Goal: Transaction & Acquisition: Purchase product/service

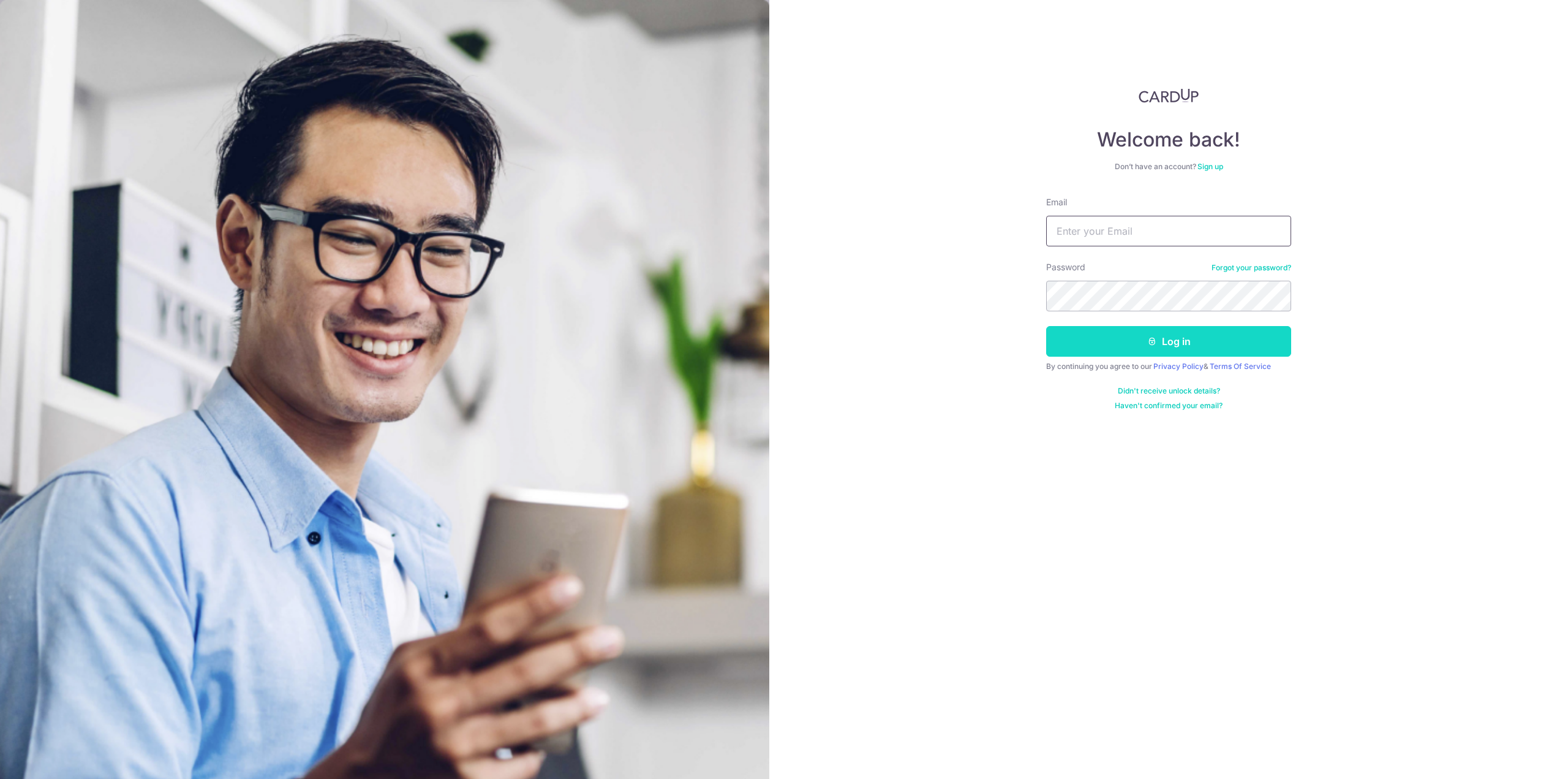
type input "[PERSON_NAME][EMAIL_ADDRESS][DOMAIN_NAME]"
click at [1107, 349] on button "Log in" at bounding box center [1169, 341] width 245 height 31
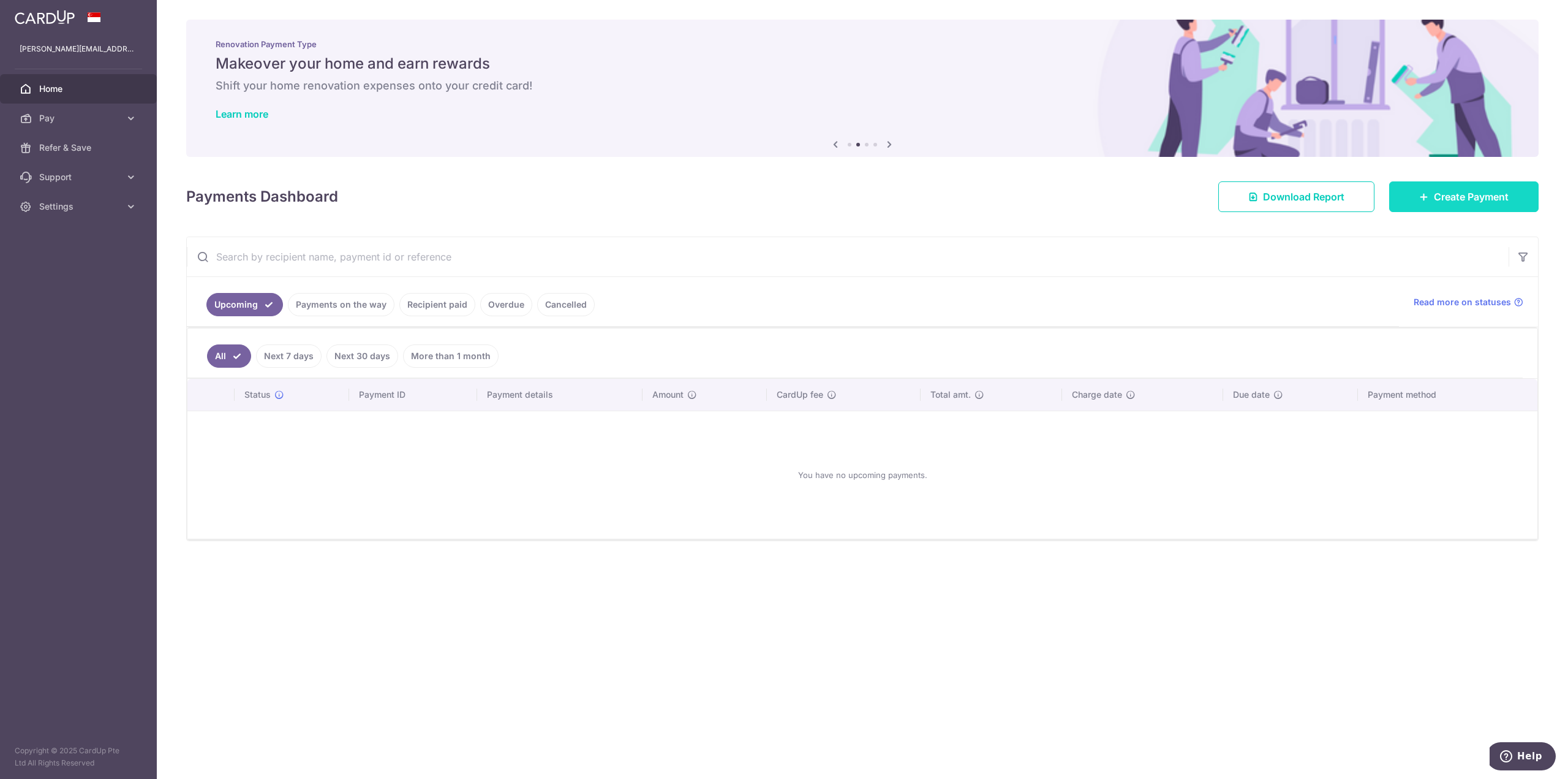
click at [1478, 198] on span "Create Payment" at bounding box center [1471, 196] width 74 height 15
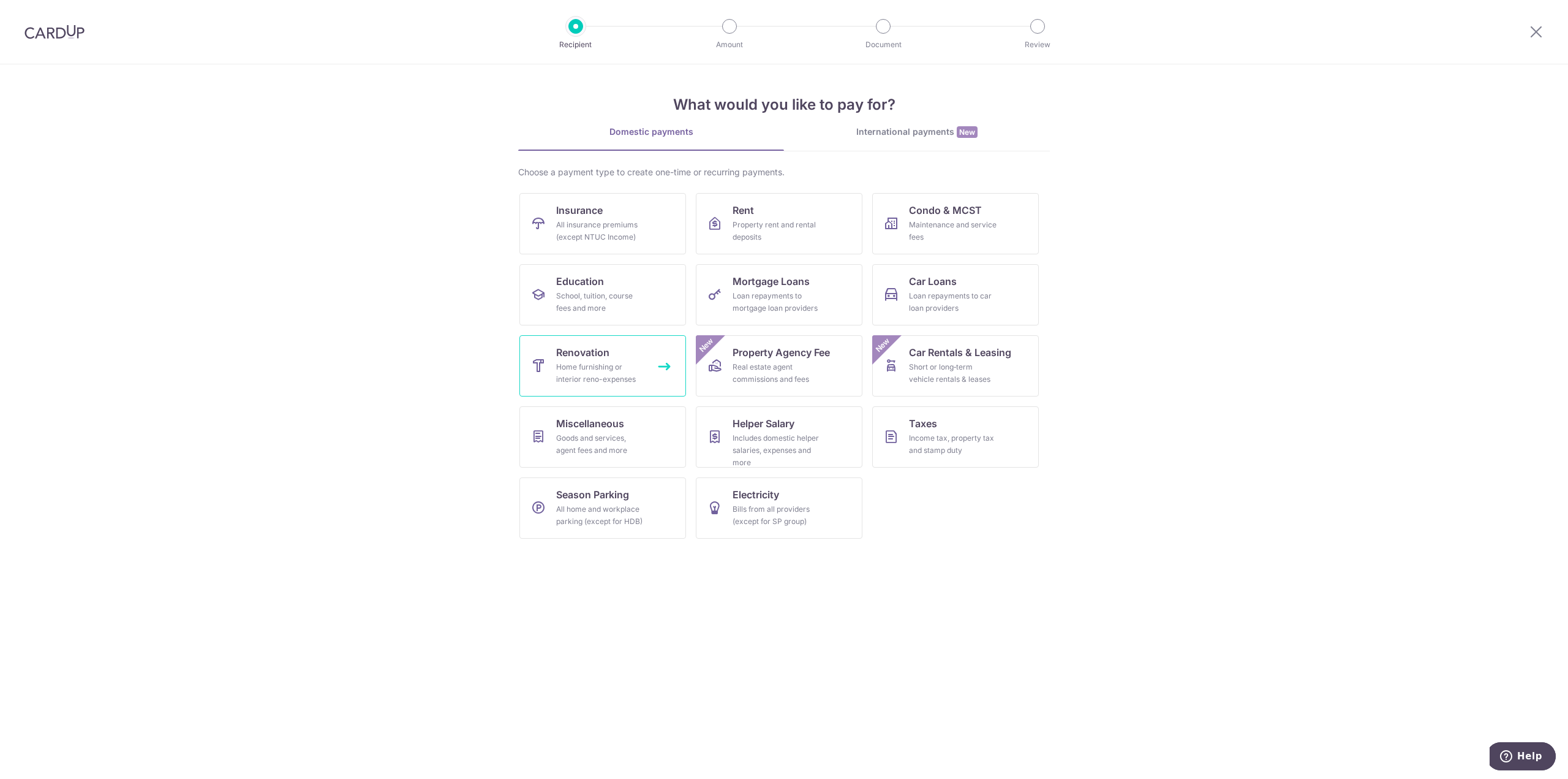
click at [602, 374] on div "Home furnishing or interior reno-expenses" at bounding box center [600, 374] width 88 height 25
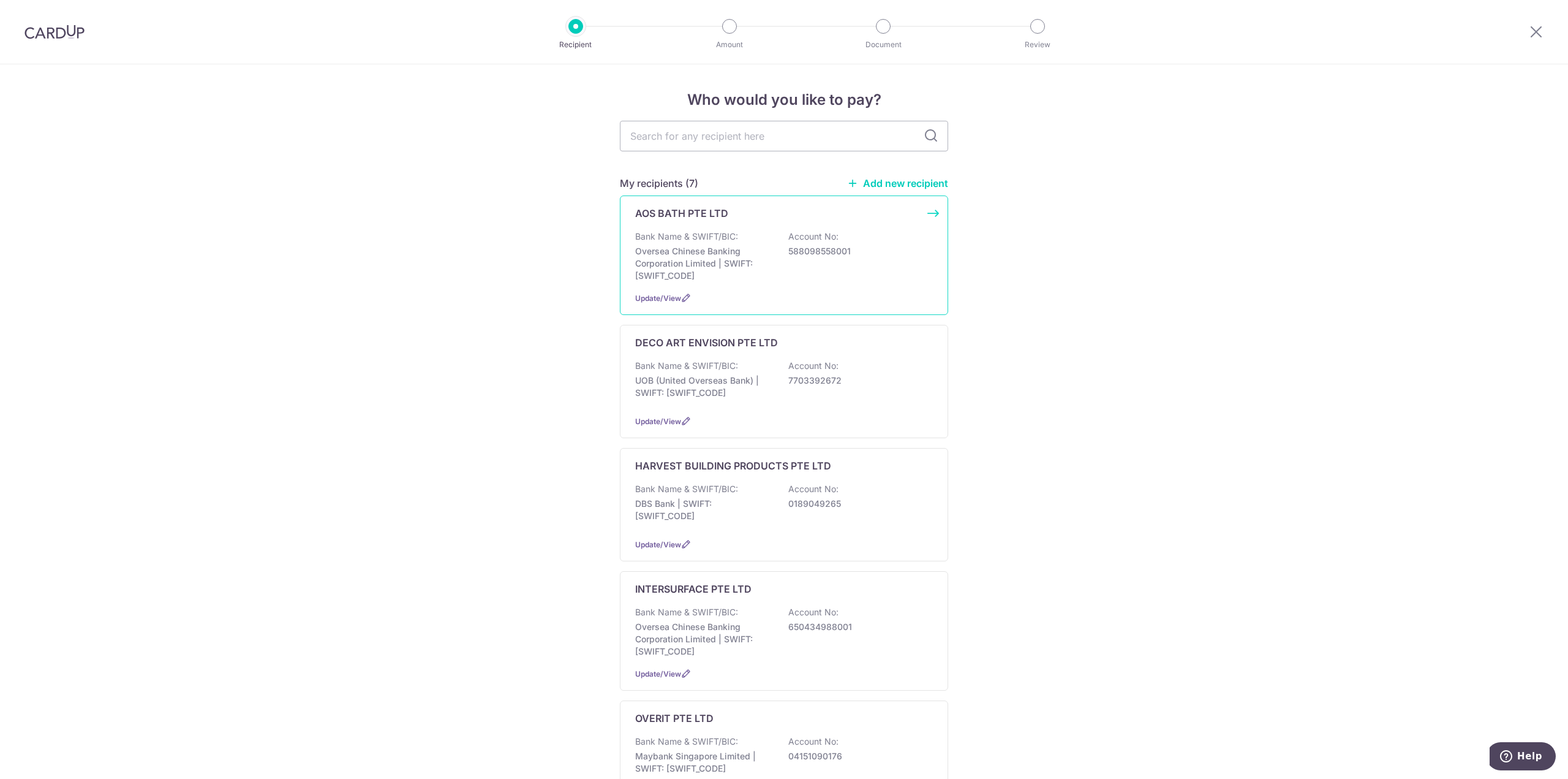
click at [715, 256] on p "Oversea Chinese Banking Corporation Limited | SWIFT: OCBCSGSGXXX" at bounding box center [703, 263] width 137 height 36
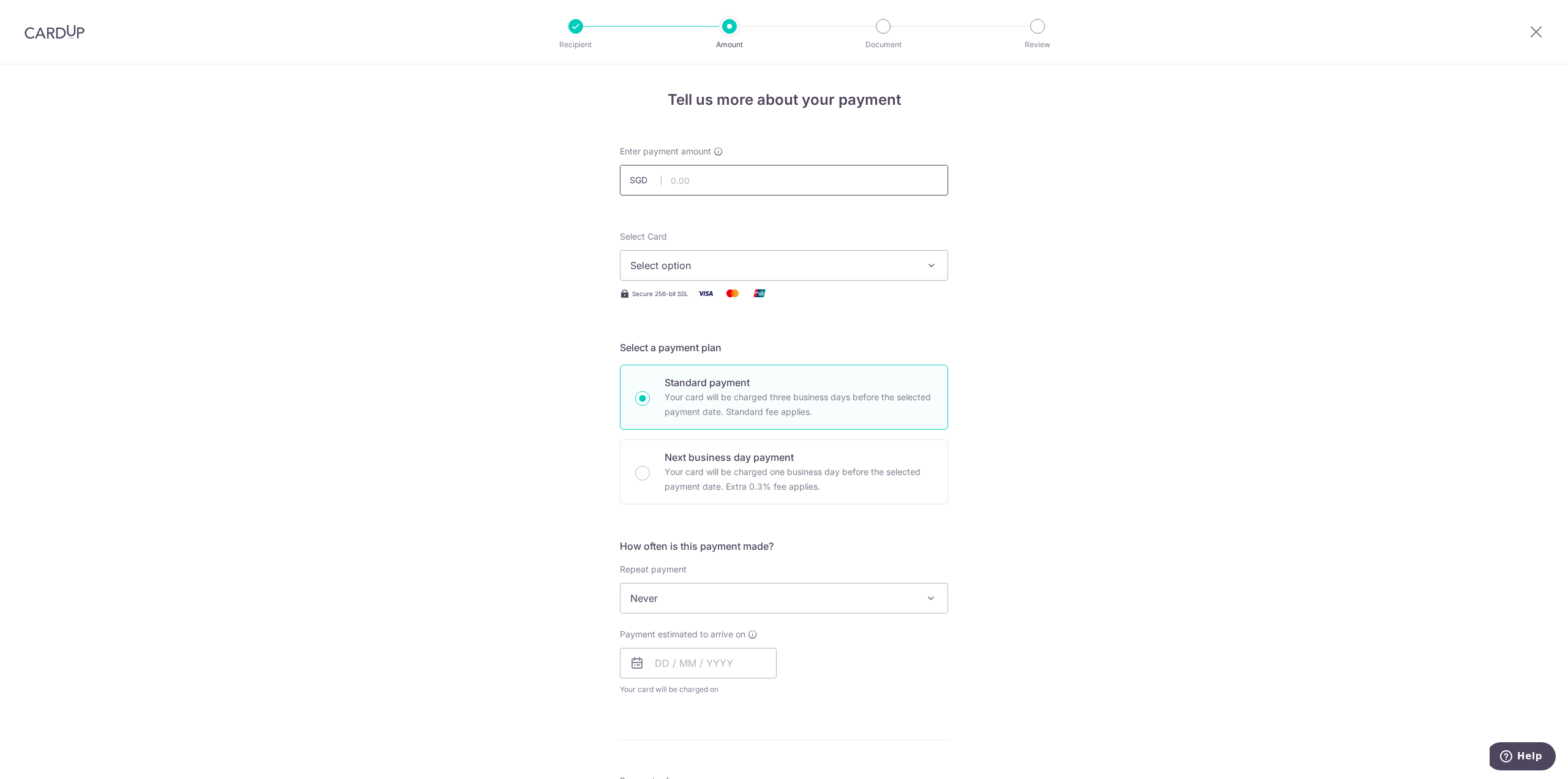
click at [694, 172] on input "text" at bounding box center [784, 180] width 328 height 31
click at [710, 178] on input "text" at bounding box center [784, 180] width 328 height 31
type input "591.50"
click at [561, 262] on div "Tell us more about your payment Enter payment amount SGD 591.50 591.50 Select C…" at bounding box center [784, 660] width 1568 height 1191
click at [756, 262] on span "Select option" at bounding box center [773, 265] width 286 height 15
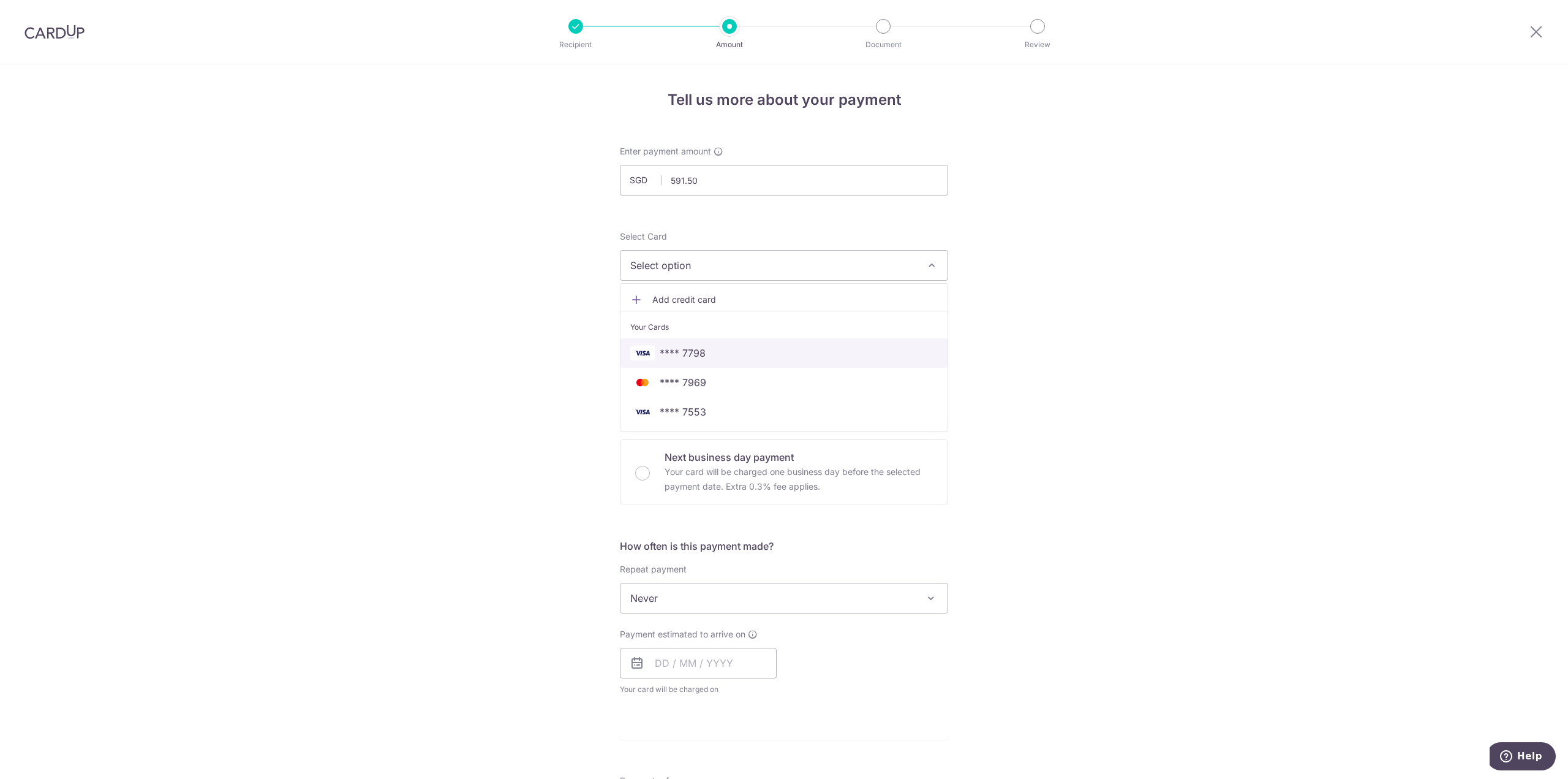
click at [708, 354] on span "**** 7798" at bounding box center [784, 353] width 308 height 15
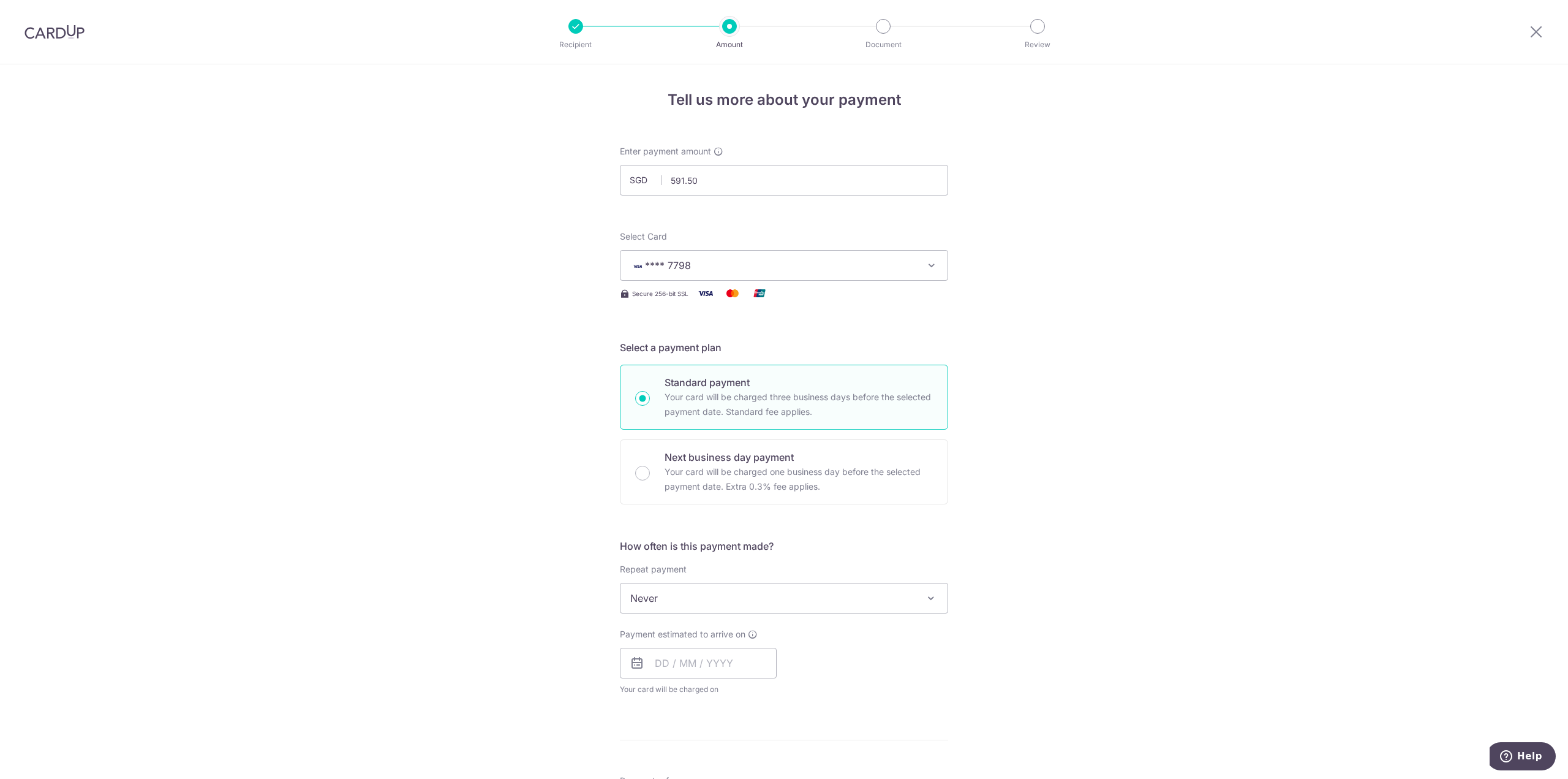
click at [604, 351] on div "Tell us more about your payment Enter payment amount SGD 591.50 591.50 Select C…" at bounding box center [784, 660] width 1568 height 1191
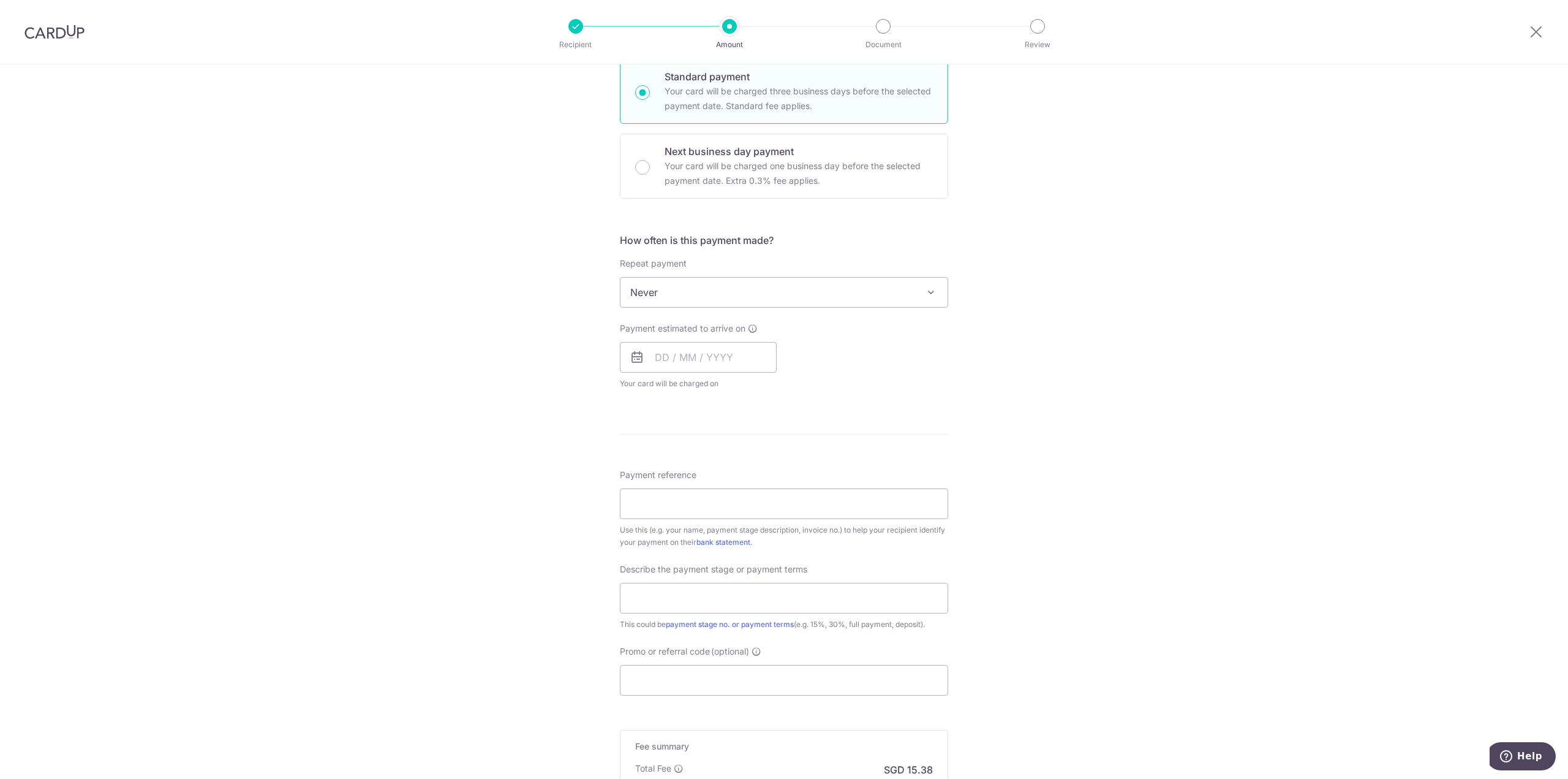
scroll to position [306, 0]
click at [670, 508] on input "Payment reference" at bounding box center [784, 503] width 328 height 31
paste input "BQ79152"
type input "BQ79152"
click at [671, 599] on input "text" at bounding box center [784, 597] width 328 height 31
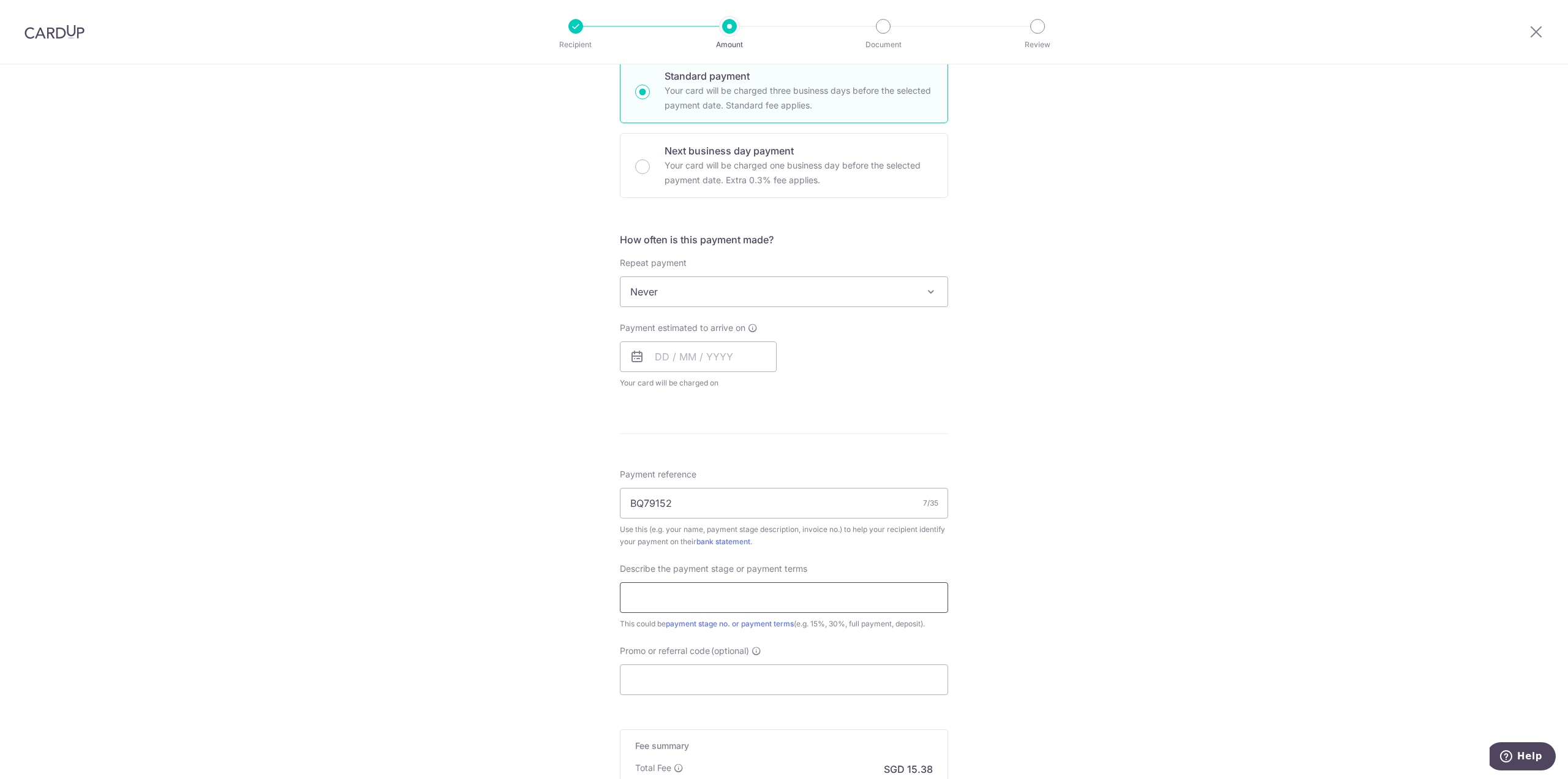
type input "50% deposit"
click at [694, 682] on input "Promo or referral code (optional)" at bounding box center [784, 680] width 328 height 31
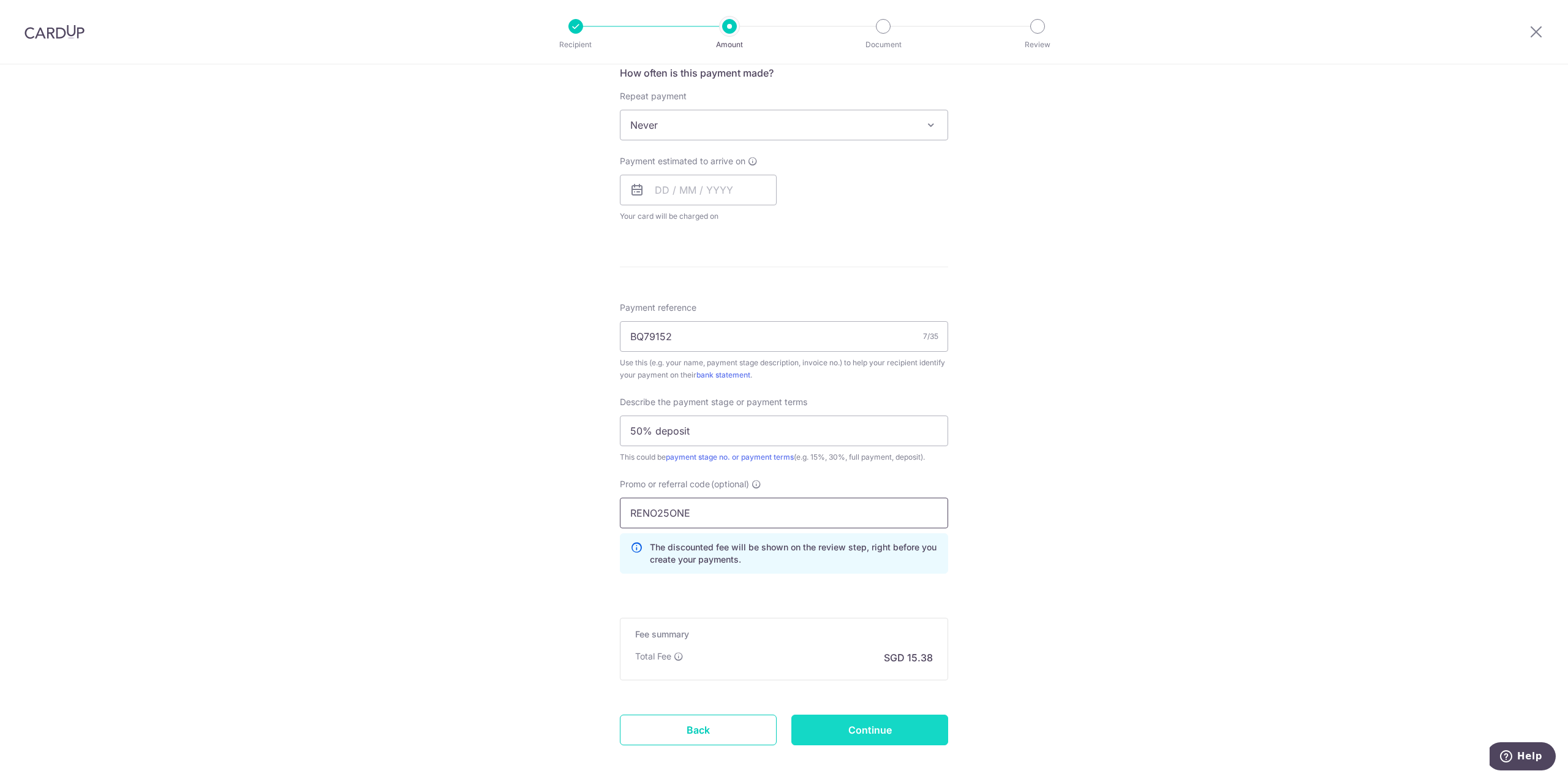
type input "RENO25ONE"
click at [900, 734] on input "Continue" at bounding box center [869, 729] width 157 height 31
type input "Create Schedule"
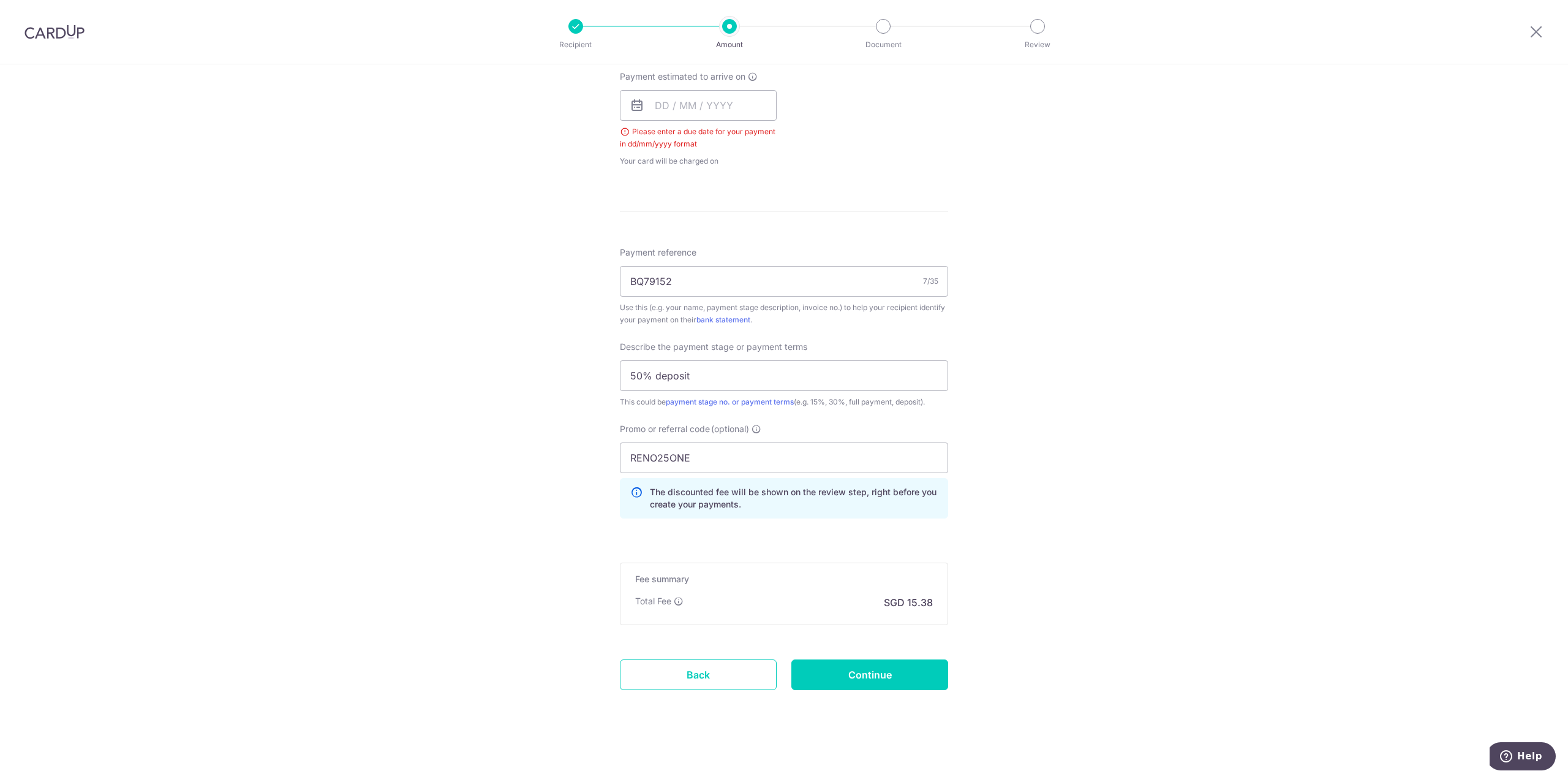
scroll to position [312, 0]
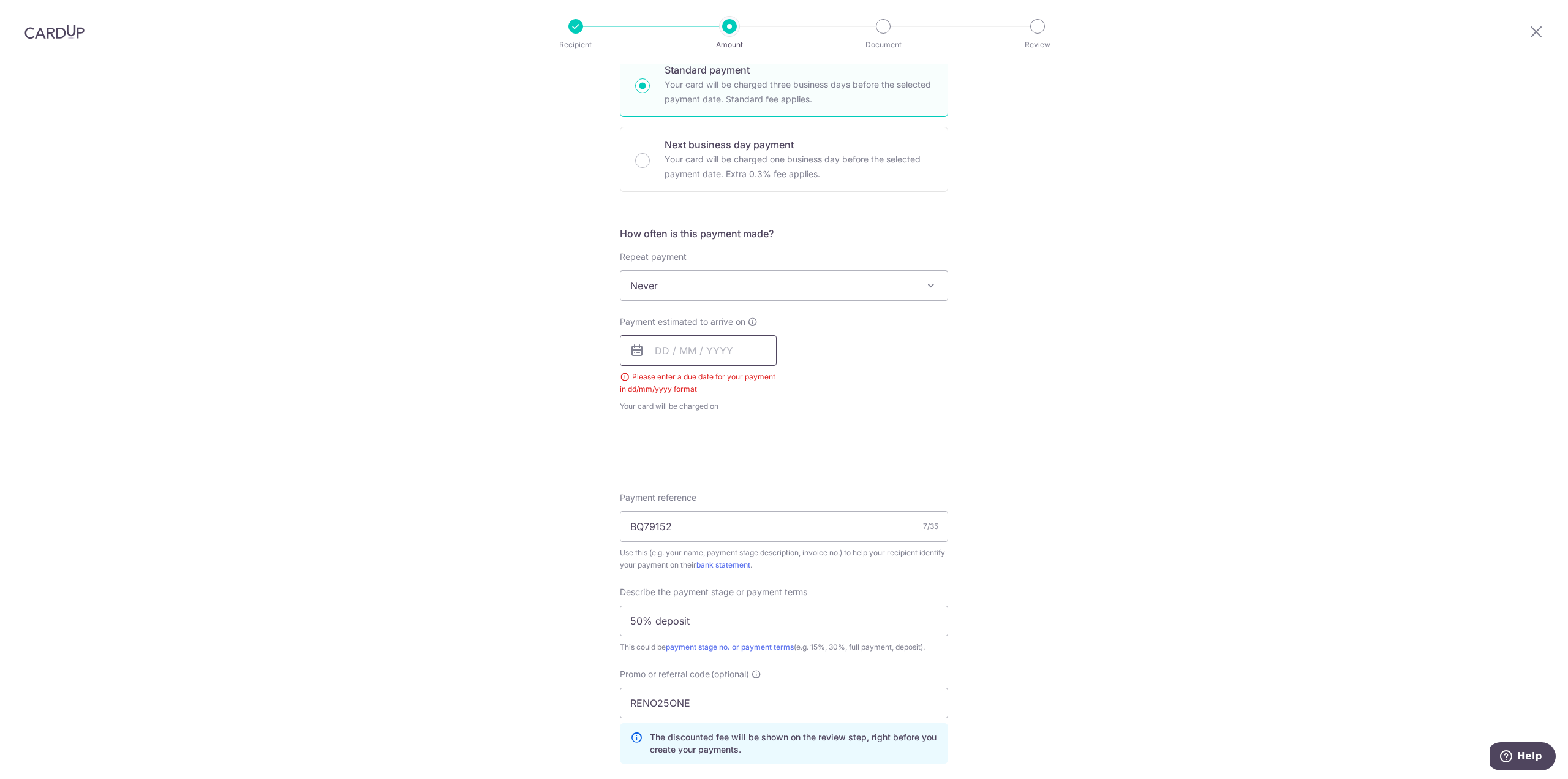
click at [653, 345] on input "text" at bounding box center [698, 350] width 157 height 31
click at [764, 461] on link "12" at bounding box center [767, 462] width 20 height 20
type input "[DATE]"
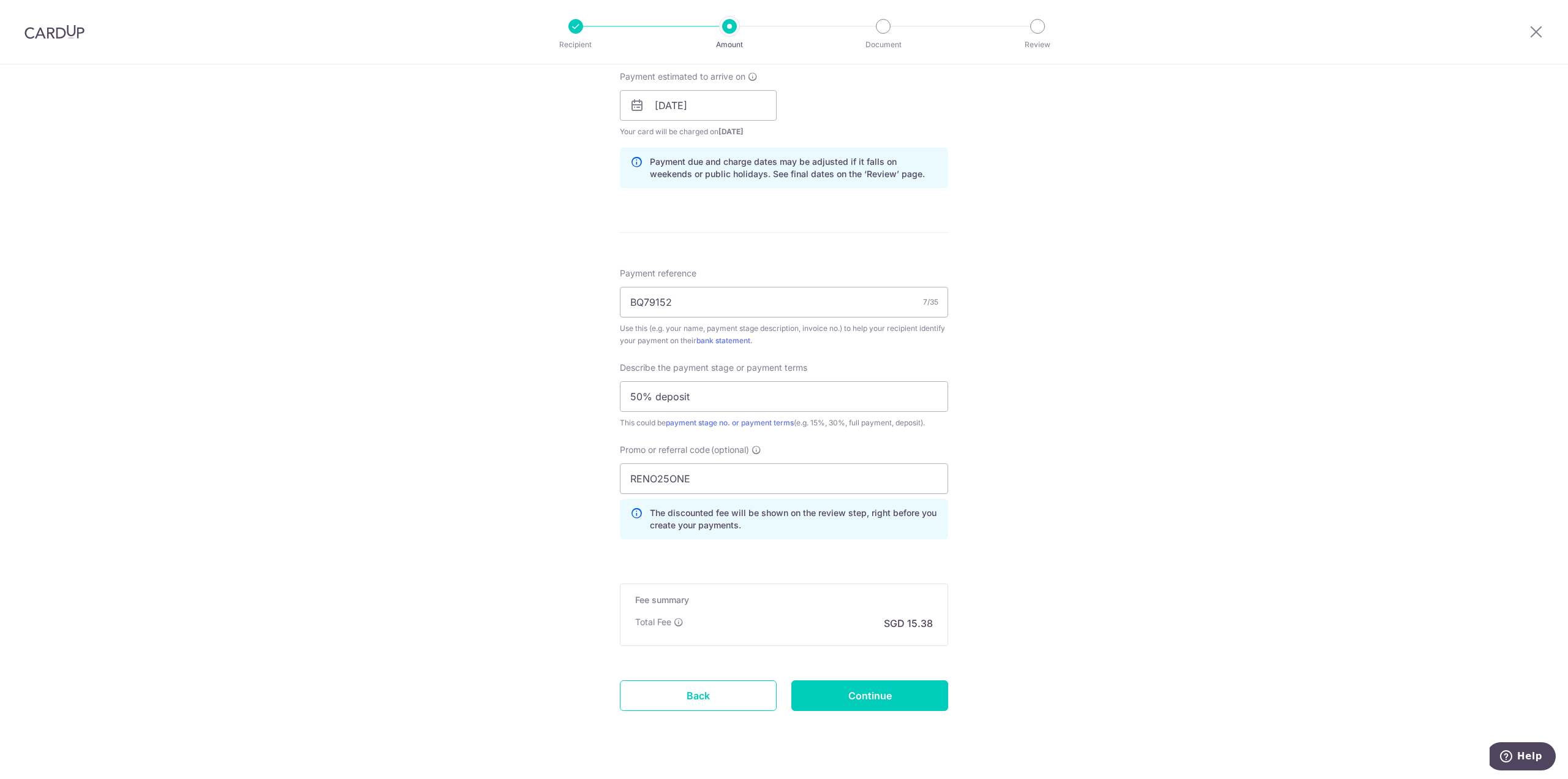
scroll to position [578, 0]
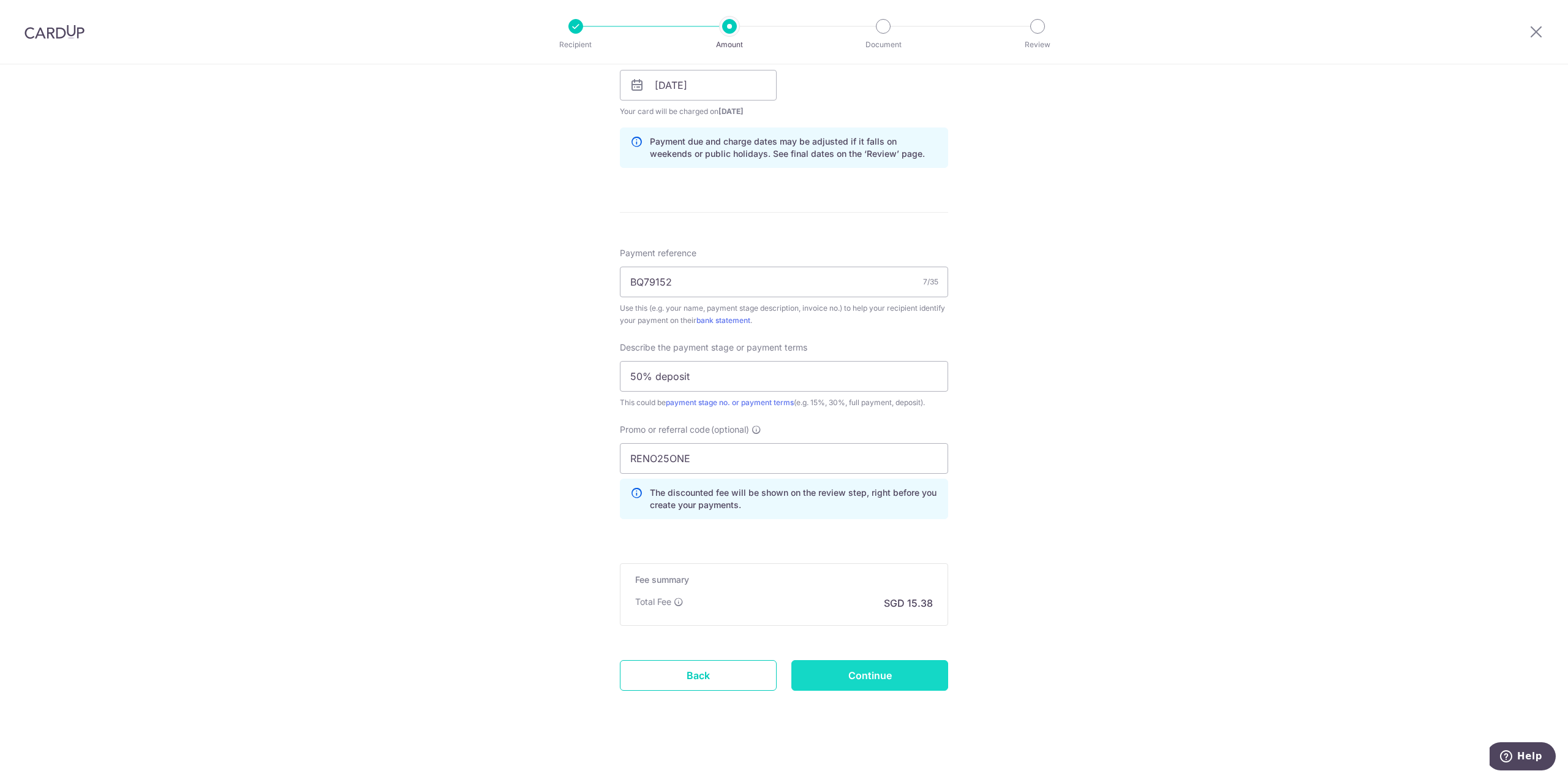
click at [862, 661] on input "Continue" at bounding box center [869, 675] width 157 height 31
type input "Create Schedule"
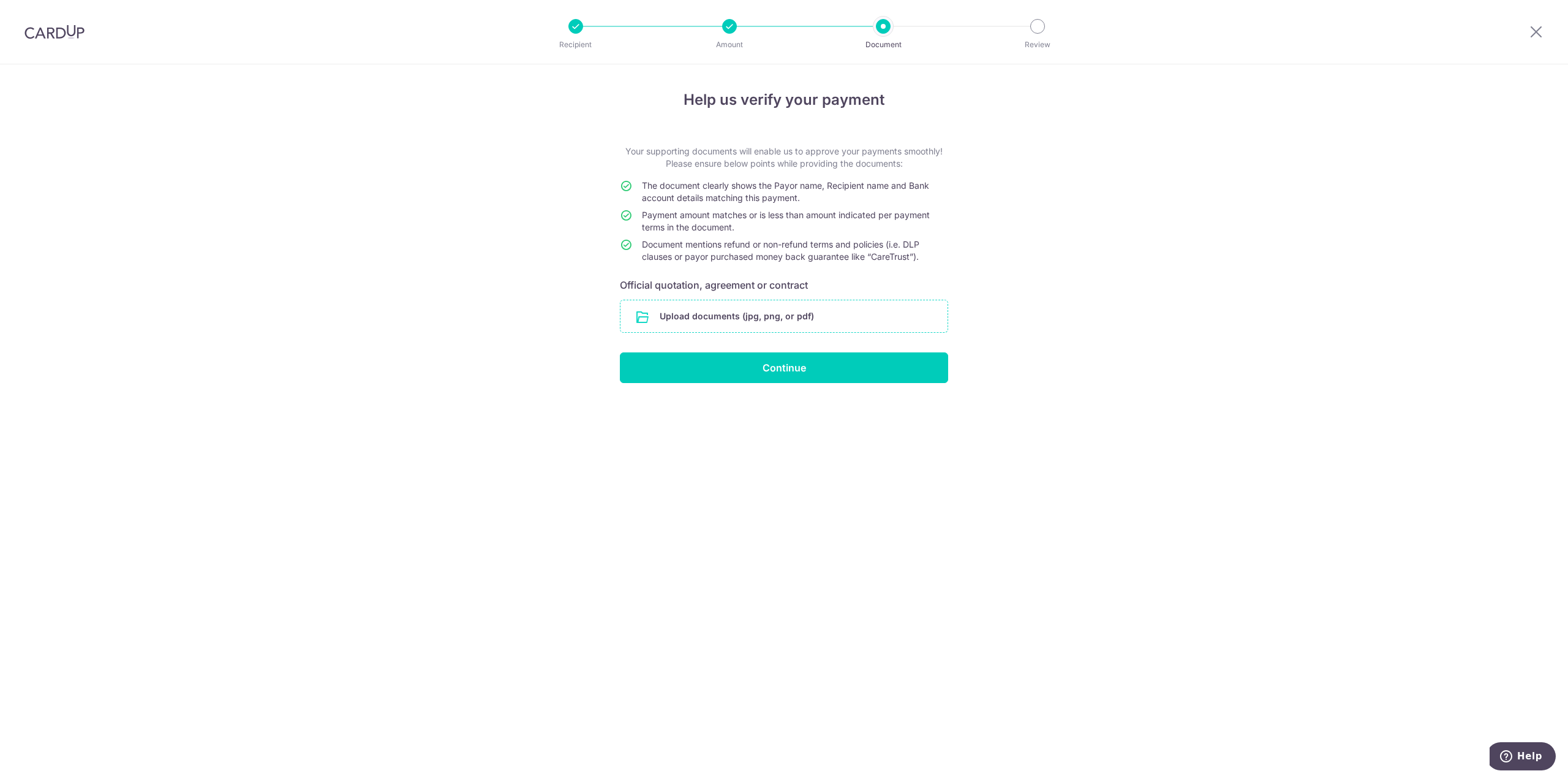
click at [738, 323] on input "file" at bounding box center [784, 316] width 327 height 32
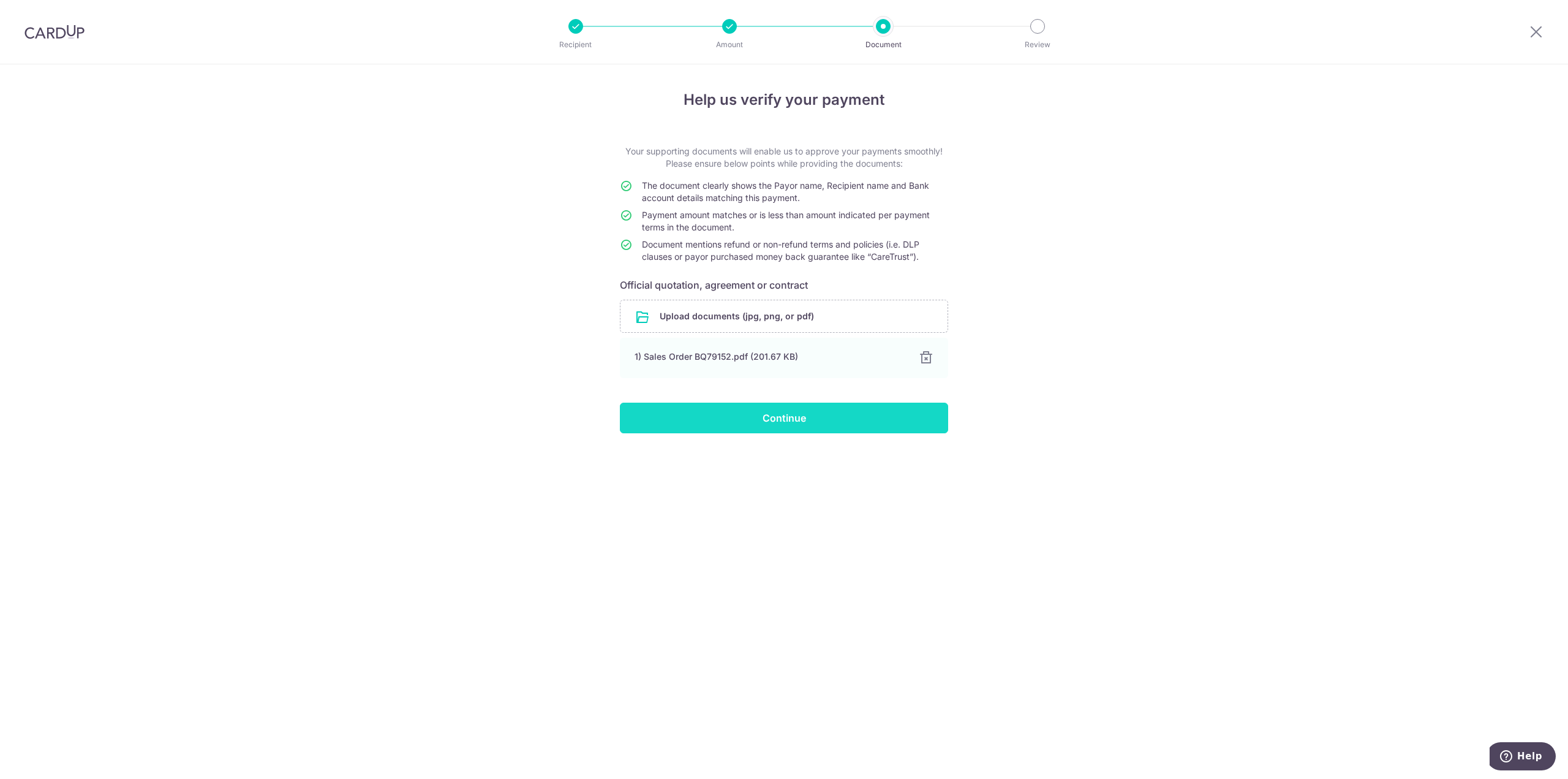
click at [780, 429] on input "Continue" at bounding box center [784, 418] width 328 height 31
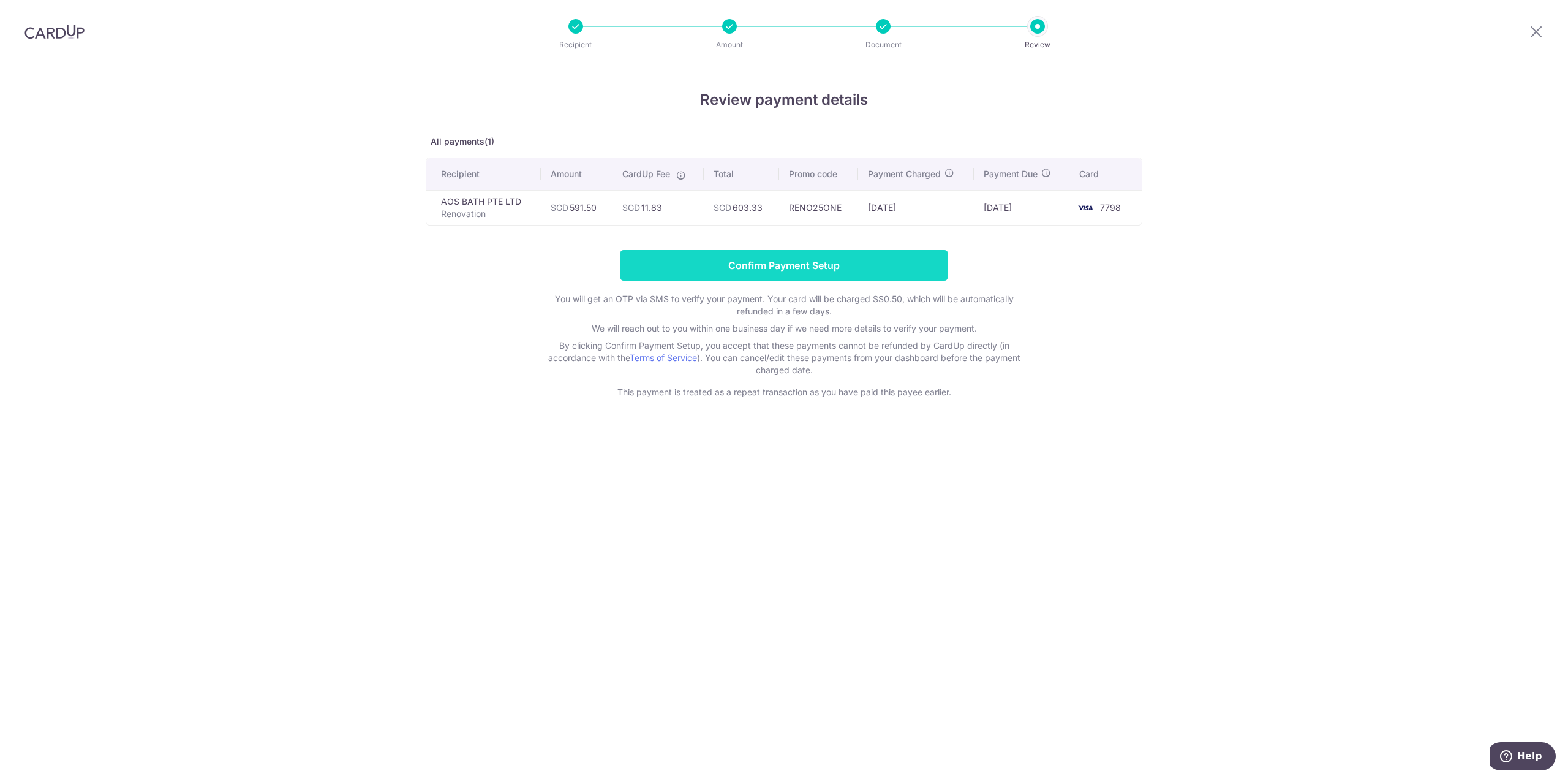
click at [720, 261] on input "Confirm Payment Setup" at bounding box center [784, 265] width 328 height 31
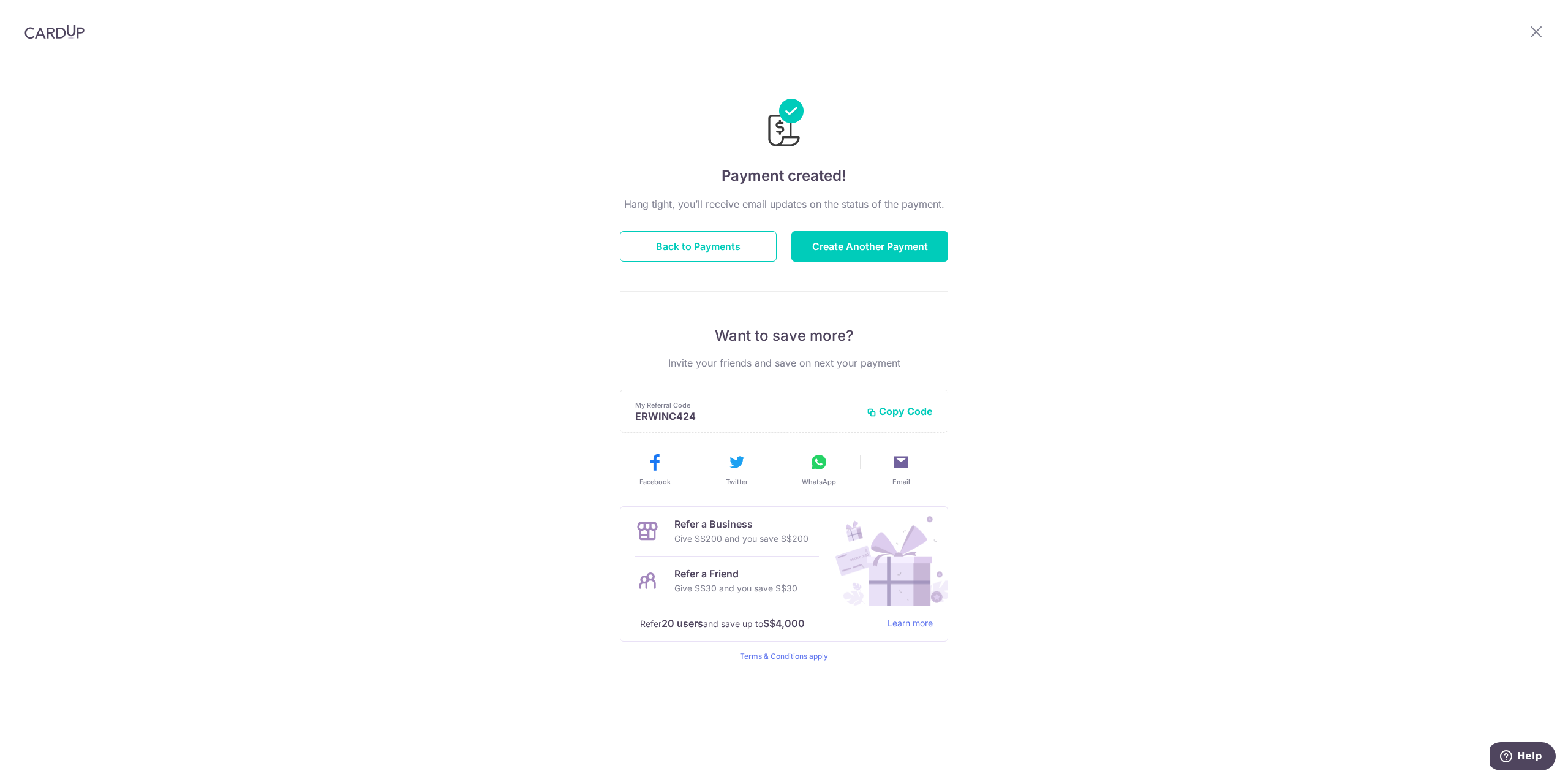
click at [741, 262] on div "Hang tight, you’ll receive email updates on the status of the payment. Back to …" at bounding box center [784, 429] width 328 height 465
click at [740, 240] on button "Back to Payments" at bounding box center [698, 246] width 157 height 31
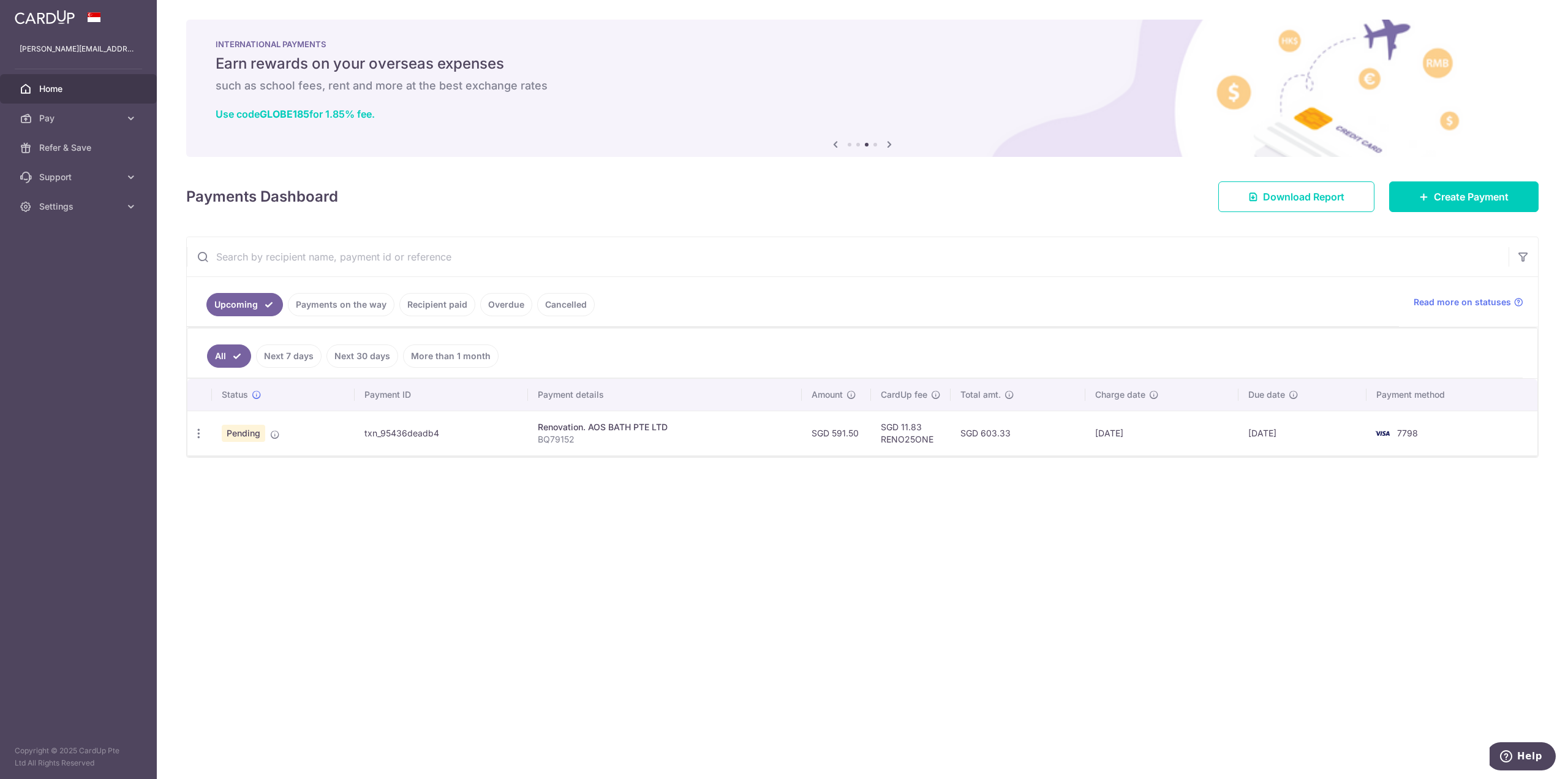
drag, startPoint x: 722, startPoint y: 605, endPoint x: 662, endPoint y: 564, distance: 72.7
click at [722, 605] on div "× Pause Schedule Pause all future payments in this series Pause just this one p…" at bounding box center [862, 390] width 1411 height 779
